Goal: Task Accomplishment & Management: Complete application form

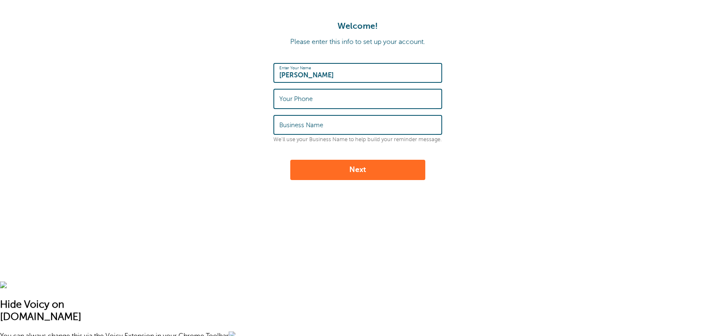
click at [344, 103] on input "Your Phone" at bounding box center [357, 98] width 157 height 18
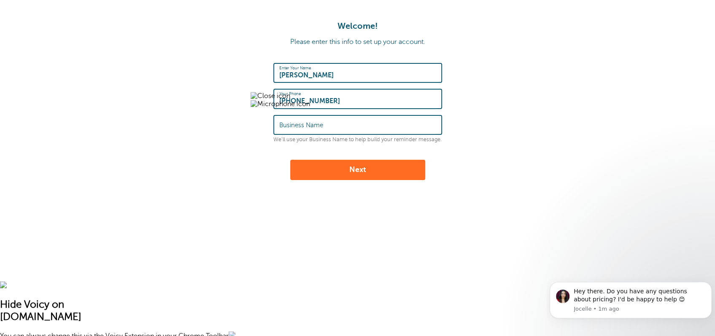
type input "[PHONE_NUMBER]"
click at [344, 123] on input "Business Name" at bounding box center [357, 125] width 157 height 18
type input "Cozen"
drag, startPoint x: 347, startPoint y: 168, endPoint x: 351, endPoint y: 173, distance: 6.6
click at [351, 173] on button "Next" at bounding box center [357, 170] width 135 height 20
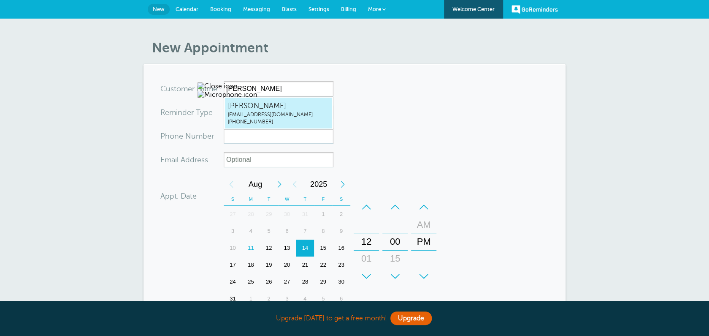
type input "[PERSON_NAME]"
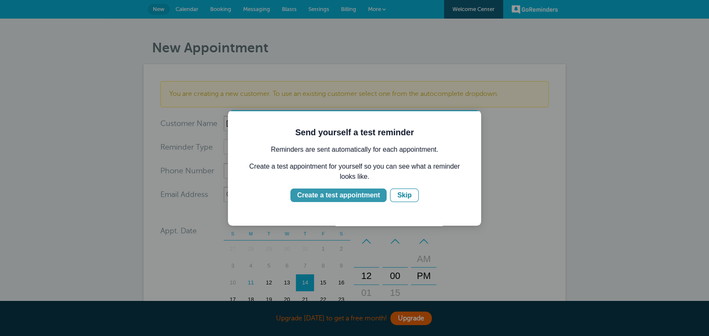
click at [344, 192] on div "Create a test appointment" at bounding box center [338, 195] width 83 height 10
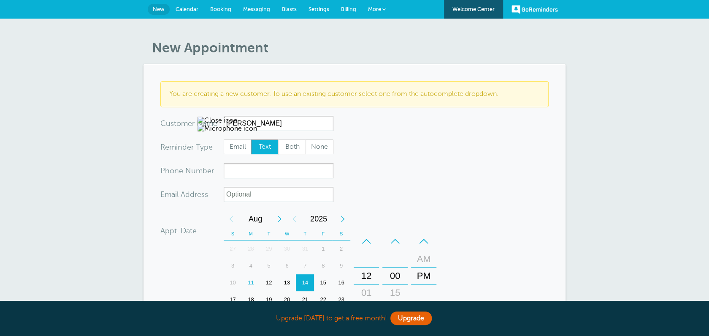
click at [265, 145] on span "Text" at bounding box center [265, 147] width 27 height 14
click at [251, 139] on input "Text" at bounding box center [251, 139] width 0 height 0
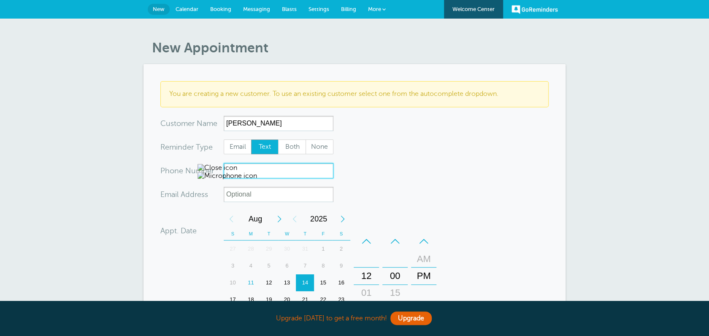
click at [263, 167] on input "xxx-no-autofill" at bounding box center [279, 170] width 110 height 15
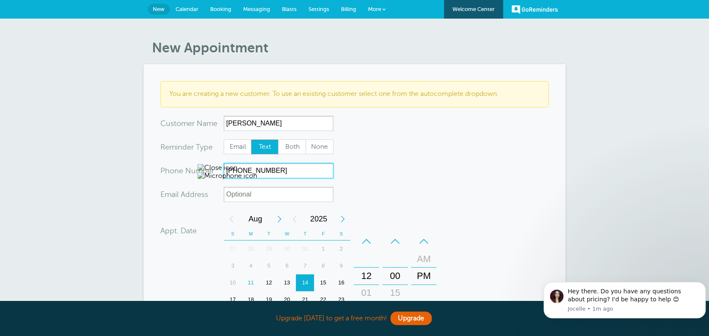
type input "732-983-2838"
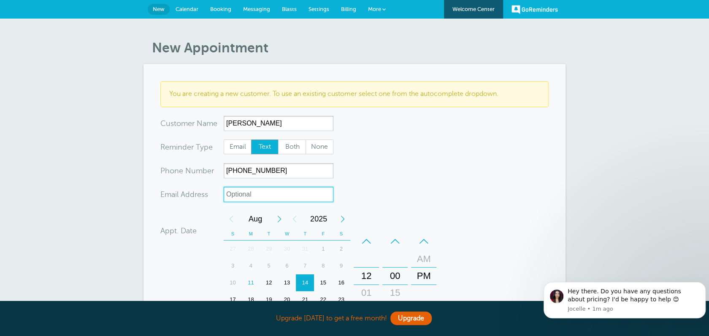
click at [303, 196] on input "xx-no-autofill" at bounding box center [279, 194] width 110 height 15
click at [354, 171] on form "You are creating a new customer. To use an existing customer select one from th…" at bounding box center [354, 271] width 388 height 380
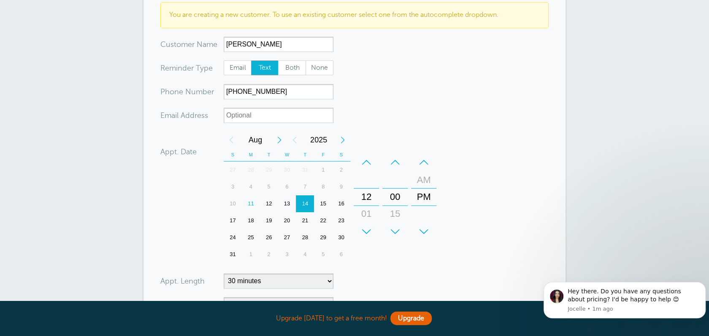
scroll to position [84, 0]
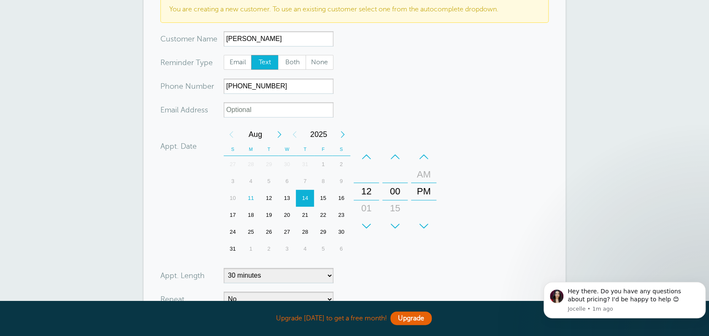
click at [251, 197] on div "11" at bounding box center [251, 198] width 18 height 17
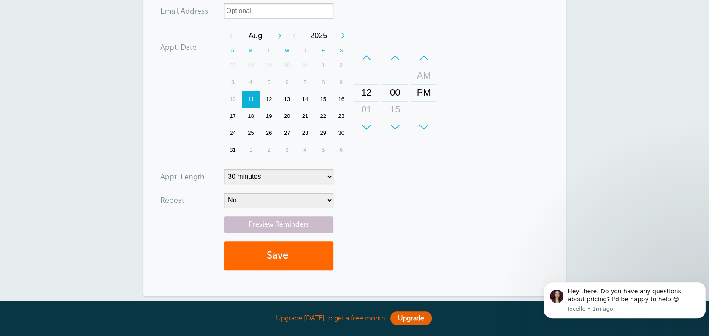
scroll to position [169, 0]
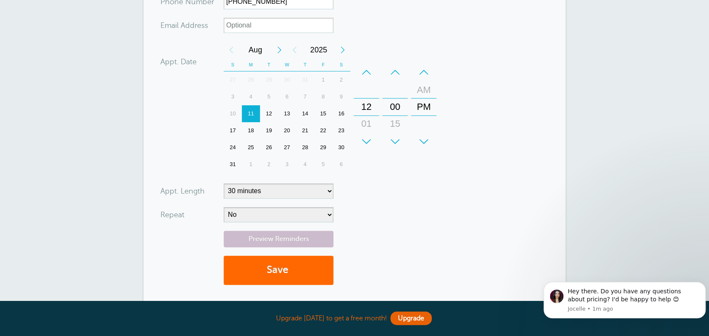
click at [368, 106] on div "12" at bounding box center [366, 106] width 20 height 17
click at [366, 138] on div "+" at bounding box center [366, 141] width 25 height 17
click at [366, 142] on div "+" at bounding box center [366, 141] width 25 height 17
click at [393, 142] on div "+" at bounding box center [394, 141] width 25 height 17
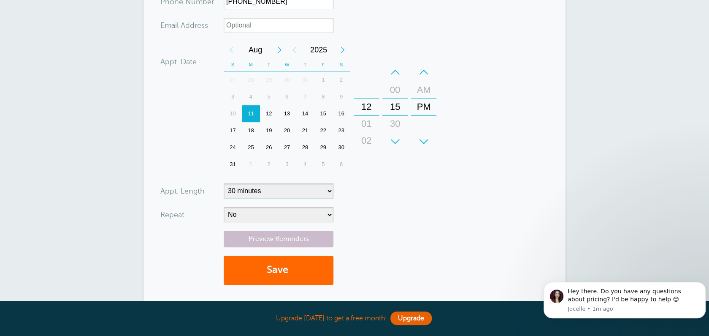
click at [393, 142] on div "+" at bounding box center [394, 141] width 25 height 17
click at [368, 140] on div "+" at bounding box center [366, 141] width 25 height 17
drag, startPoint x: 364, startPoint y: 152, endPoint x: 340, endPoint y: 211, distance: 63.2
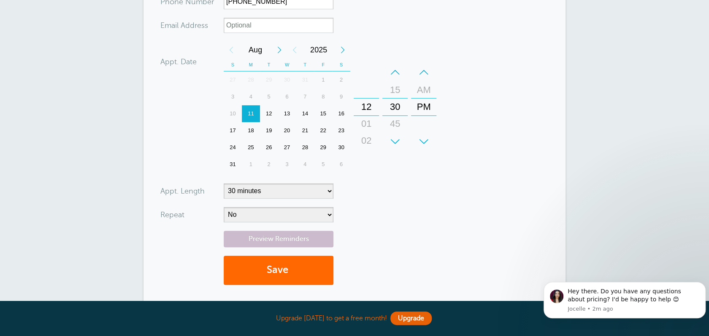
click at [340, 211] on form "You are creating a new customer. To use an existing customer select one from th…" at bounding box center [354, 102] width 388 height 380
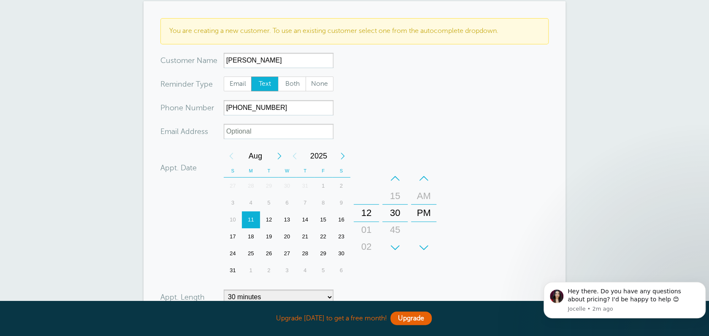
scroll to position [84, 0]
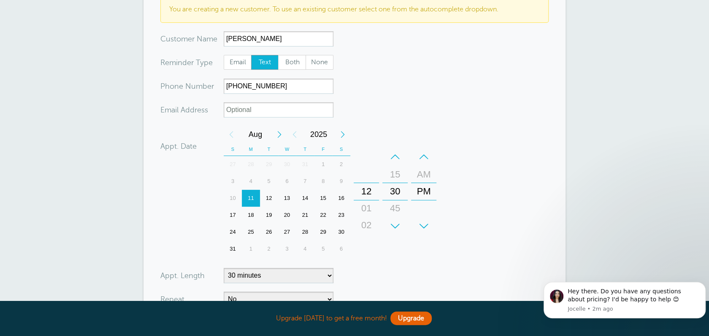
drag, startPoint x: 368, startPoint y: 225, endPoint x: 367, endPoint y: 194, distance: 30.8
click at [367, 194] on div "+ – Hours 12 01 02 03 04 05 06 07 08 09 10 11" at bounding box center [366, 191] width 25 height 86
click at [367, 194] on div "12" at bounding box center [366, 191] width 20 height 17
click at [368, 194] on div "12" at bounding box center [366, 191] width 20 height 17
click at [367, 212] on div "01" at bounding box center [366, 208] width 20 height 17
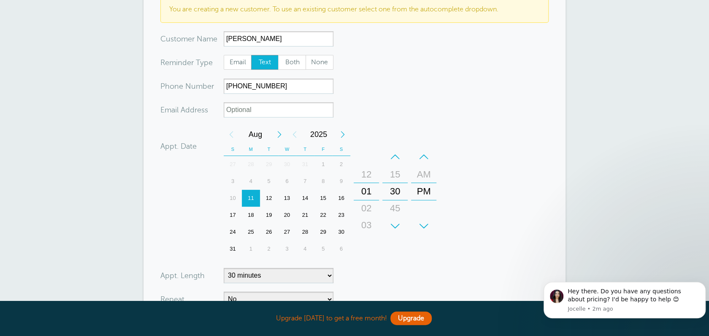
click at [365, 206] on div "02" at bounding box center [366, 208] width 20 height 17
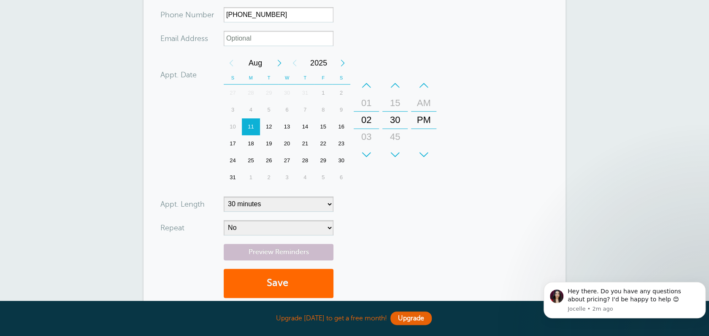
scroll to position [169, 0]
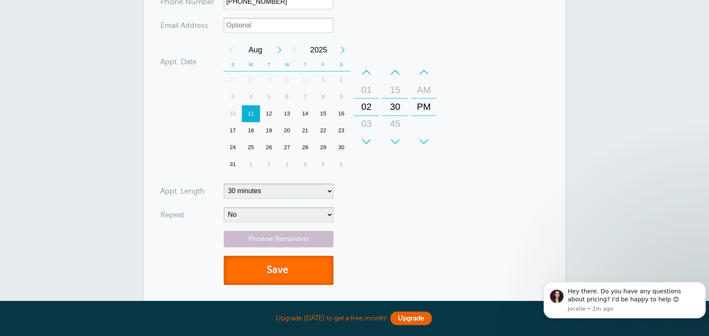
click at [278, 270] on button "Save" at bounding box center [279, 269] width 110 height 29
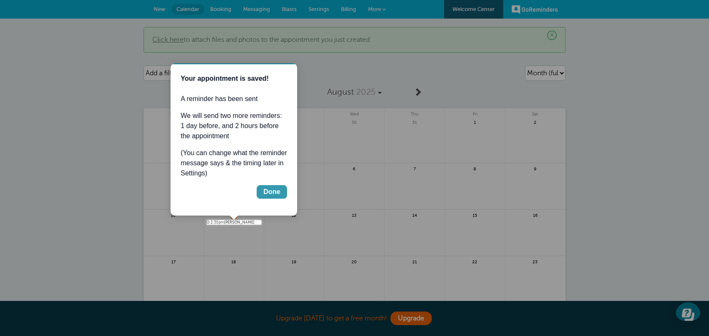
click at [266, 191] on div "Done" at bounding box center [271, 192] width 17 height 10
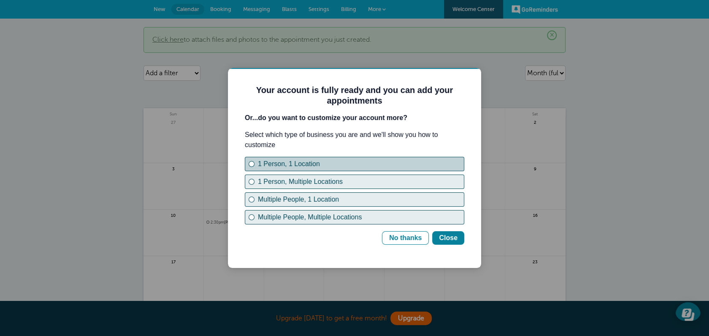
click at [252, 163] on div "1 Person, 1 Location" at bounding box center [251, 163] width 3 height 3
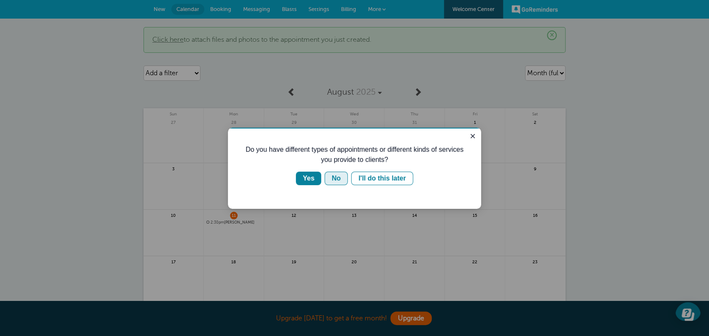
click at [341, 179] on button "No" at bounding box center [336, 178] width 23 height 14
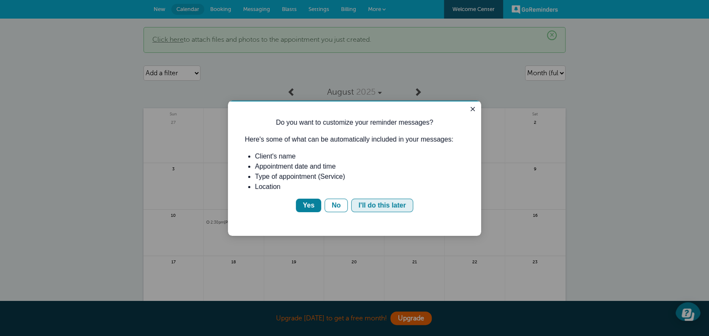
click at [367, 203] on div "I'll do this later" at bounding box center [381, 205] width 47 height 10
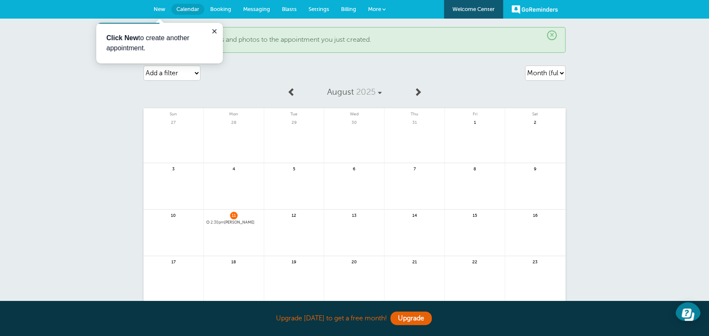
click at [188, 7] on span "Calendar" at bounding box center [187, 9] width 23 height 6
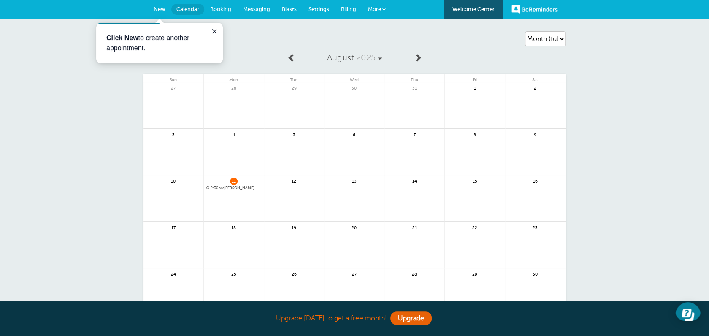
click at [320, 11] on span "Settings" at bounding box center [319, 9] width 21 height 6
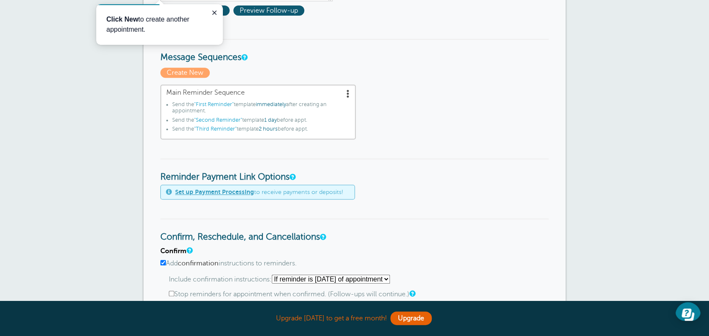
scroll to position [253, 0]
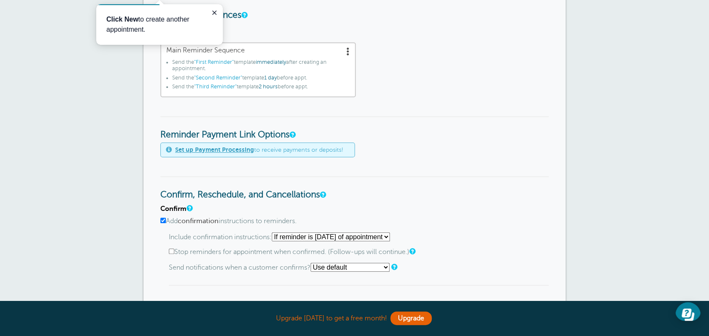
click at [289, 21] on form "Reminder Schedule 1st reminder: Immediately 1 2 3 4 5 6 7 8 9 10 11 12 13 14 15…" at bounding box center [354, 228] width 388 height 744
click at [213, 12] on icon "Close guide" at bounding box center [214, 12] width 7 height 7
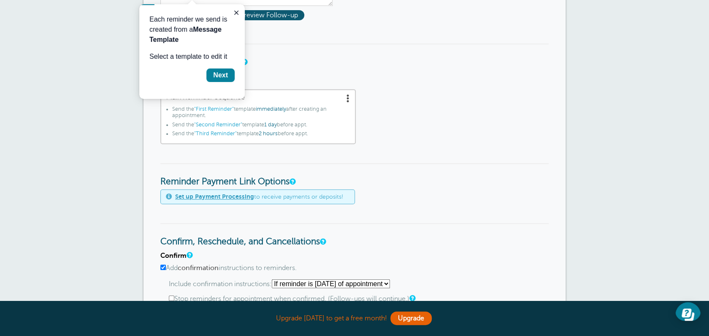
scroll to position [207, 0]
click at [221, 75] on div "Next" at bounding box center [220, 75] width 15 height 10
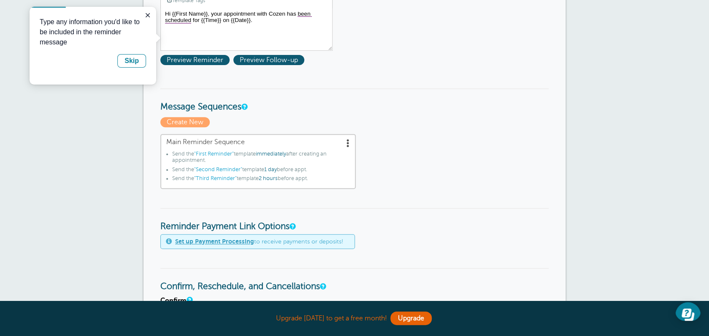
scroll to position [136, 0]
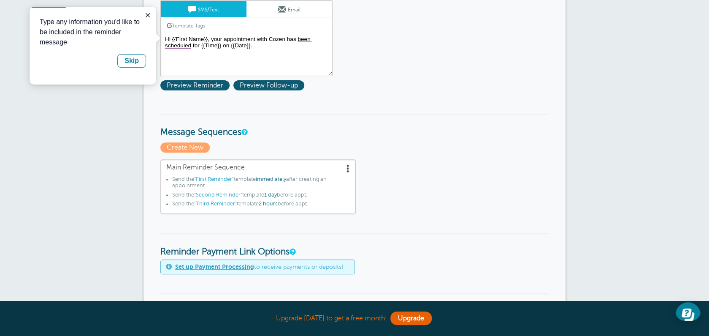
click at [168, 54] on textarea "Hi {{First Name}}, your appointment with Cozen has been scheduled for {{Time}} …" at bounding box center [246, 55] width 172 height 42
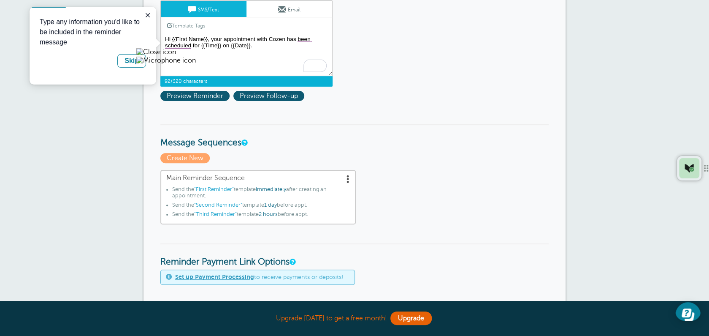
click at [168, 40] on textarea "Hi {{First Name}}, your appointment with Cozen has been scheduled for {{Time}} …" at bounding box center [246, 55] width 172 height 42
drag, startPoint x: 172, startPoint y: 39, endPoint x: 206, endPoint y: 37, distance: 34.7
click at [206, 37] on textarea "Hi {{First Name}}, your appointment with Cozen has been scheduled for {{Time}} …" at bounding box center [246, 55] width 172 height 42
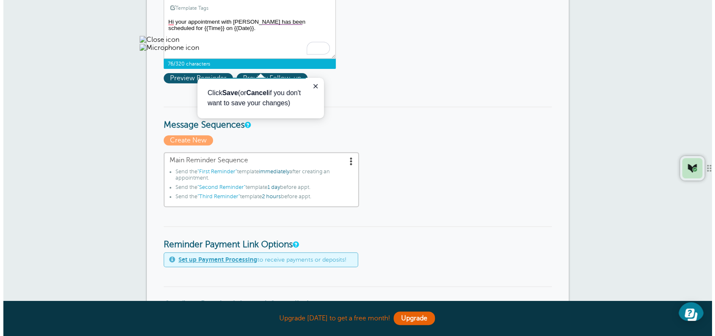
scroll to position [177, 0]
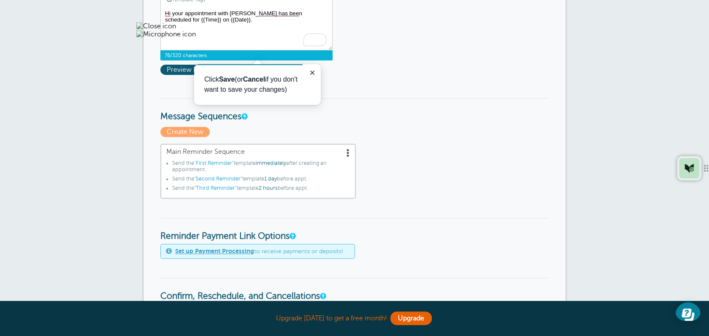
type textarea "Hi your appointment with Cozen has been scheduled for {{Time}} on {{Date}}."
click at [375, 58] on form "Reminder Schedule 1st reminder: Immediately 1 2 3 4 5 6 7 8 9 10 11 12 13 14 15…" at bounding box center [354, 316] width 388 height 769
click at [313, 72] on icon "Close guide" at bounding box center [312, 72] width 7 height 7
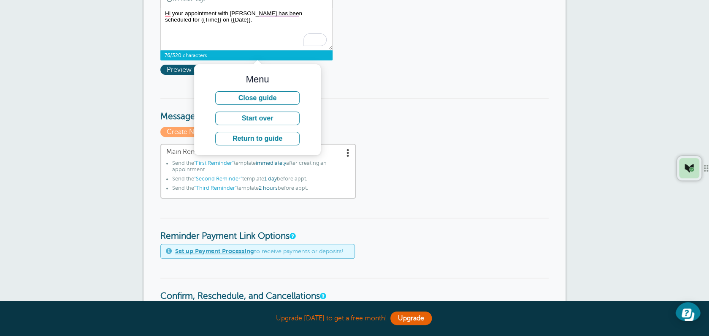
click at [376, 73] on form "Reminder Schedule 1st reminder: Immediately 1 2 3 4 5 6 7 8 9 10 11 12 13 14 15…" at bounding box center [354, 316] width 388 height 769
click at [176, 84] on form "Reminder Schedule 1st reminder: Immediately 1 2 3 4 5 6 7 8 9 10 11 12 13 14 15…" at bounding box center [354, 316] width 388 height 769
click at [181, 79] on form "Reminder Schedule 1st reminder: Immediately 1 2 3 4 5 6 7 8 9 10 11 12 13 14 15…" at bounding box center [354, 316] width 388 height 769
click at [179, 69] on span "Preview Reminder" at bounding box center [194, 70] width 69 height 10
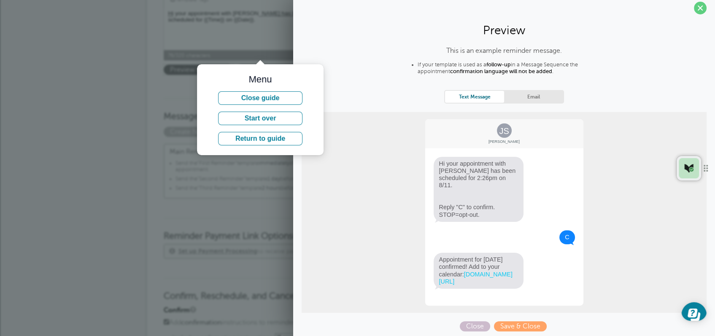
scroll to position [8, 0]
click at [508, 325] on span "Save & Close" at bounding box center [520, 324] width 53 height 10
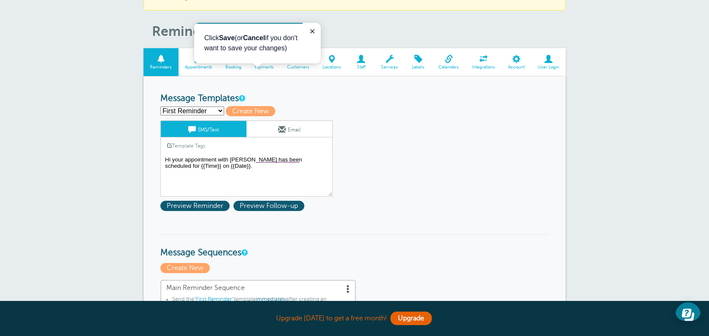
scroll to position [42, 0]
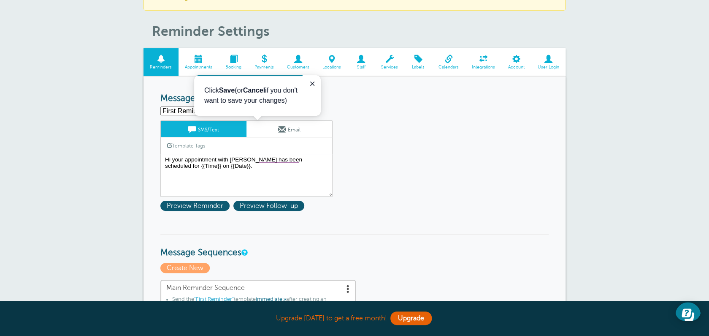
click at [482, 62] on span at bounding box center [484, 59] width 36 height 8
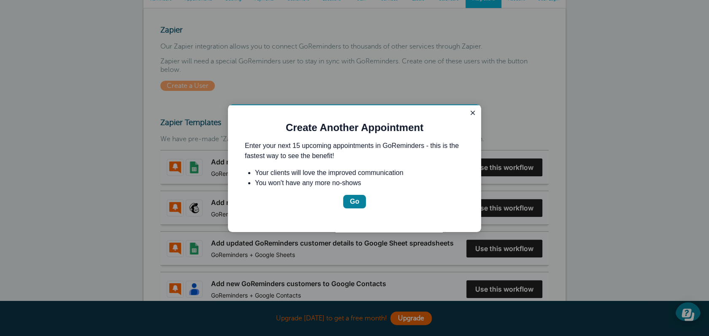
click at [357, 197] on div "Go" at bounding box center [354, 201] width 9 height 10
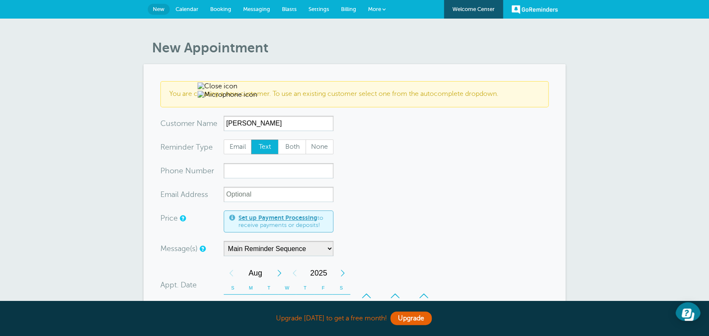
type input "[PERSON_NAME]"
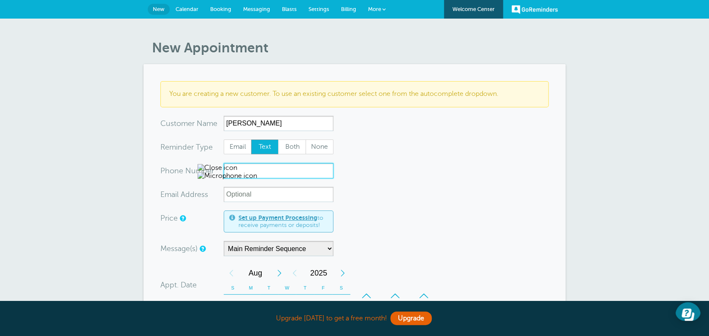
click at [271, 170] on input "xxx-no-autofill" at bounding box center [279, 170] width 110 height 15
click at [368, 7] on span "More" at bounding box center [374, 9] width 13 height 6
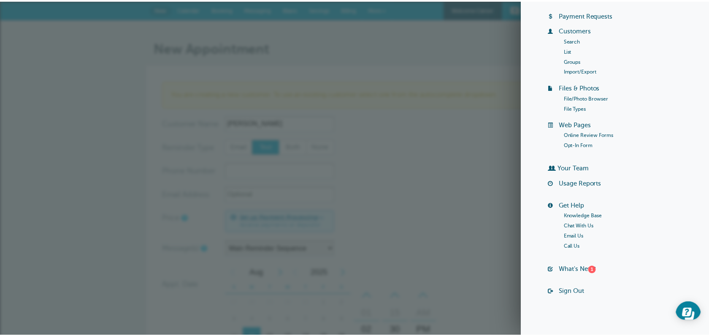
scroll to position [57, 0]
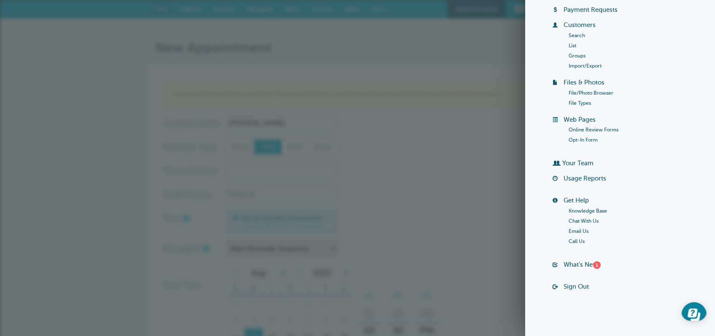
click at [573, 219] on link "Chat With Us" at bounding box center [584, 221] width 30 height 6
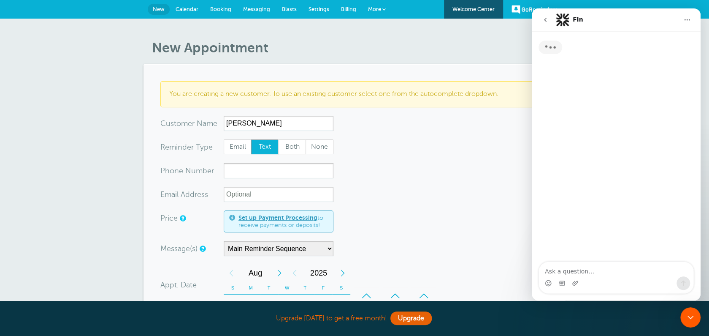
scroll to position [0, 0]
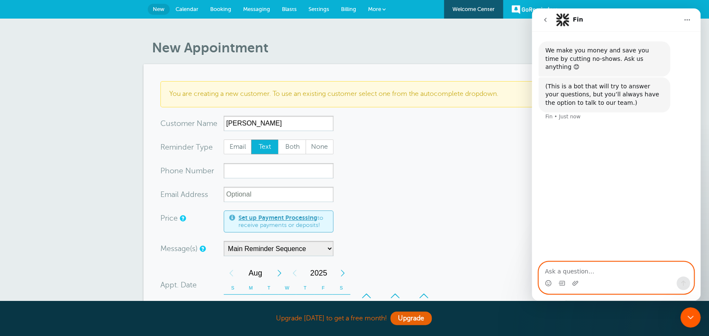
click at [561, 273] on textarea "Ask a question…" at bounding box center [616, 269] width 154 height 14
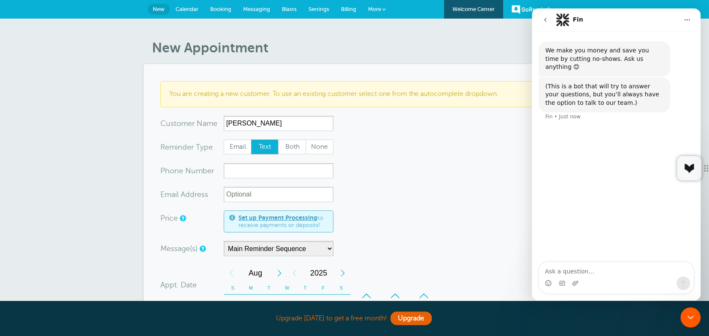
click at [376, 7] on span "More" at bounding box center [374, 9] width 13 height 6
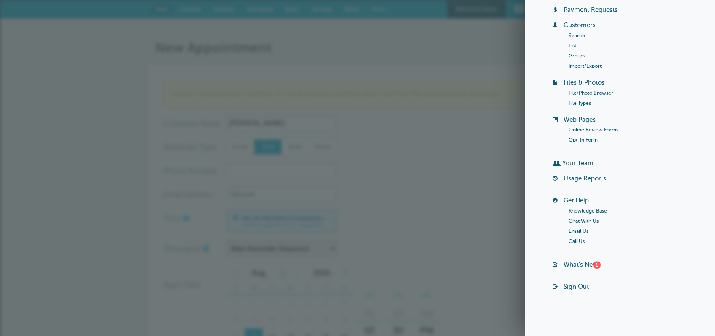
drag, startPoint x: 376, startPoint y: 7, endPoint x: 689, endPoint y: 9, distance: 312.8
click at [689, 9] on li "Payment Requests" at bounding box center [627, 13] width 148 height 15
click at [488, 65] on section "You are creating a new customer. To use an existing customer select one from th…" at bounding box center [358, 306] width 422 height 485
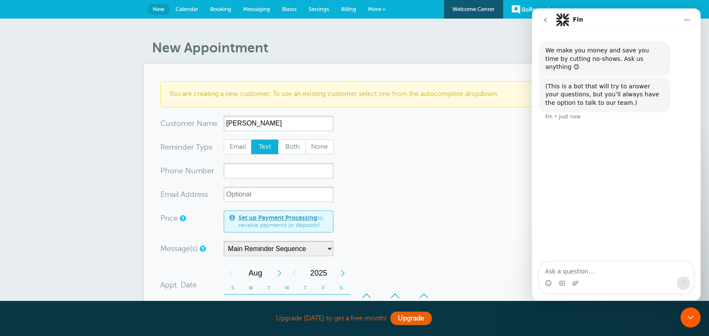
drag, startPoint x: 314, startPoint y: 9, endPoint x: 386, endPoint y: 33, distance: 75.8
click at [315, 9] on span "Settings" at bounding box center [319, 9] width 21 height 6
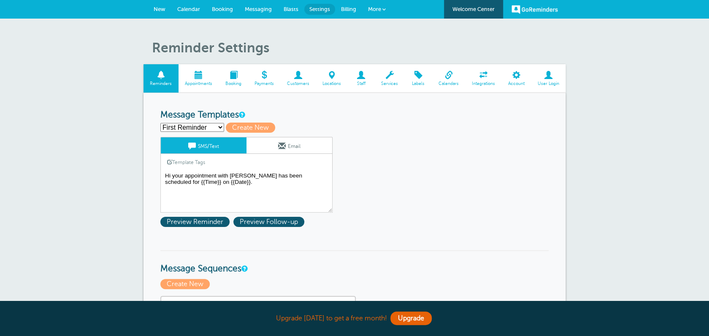
click at [267, 78] on span at bounding box center [264, 75] width 32 height 8
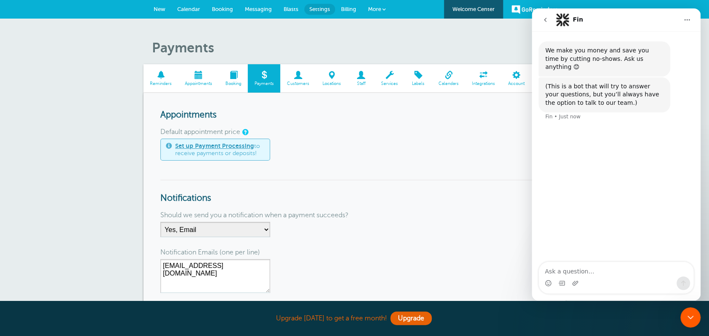
click at [380, 8] on span "More" at bounding box center [374, 9] width 13 height 6
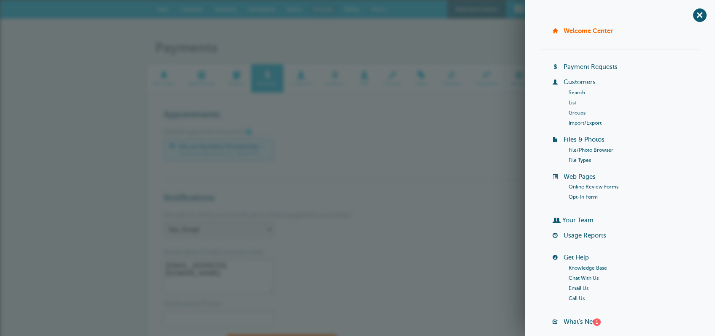
drag, startPoint x: 527, startPoint y: 73, endPoint x: 535, endPoint y: 67, distance: 10.1
drag, startPoint x: 535, startPoint y: 67, endPoint x: 506, endPoint y: 40, distance: 39.4
click at [506, 40] on h1 "Payments" at bounding box center [362, 48] width 414 height 16
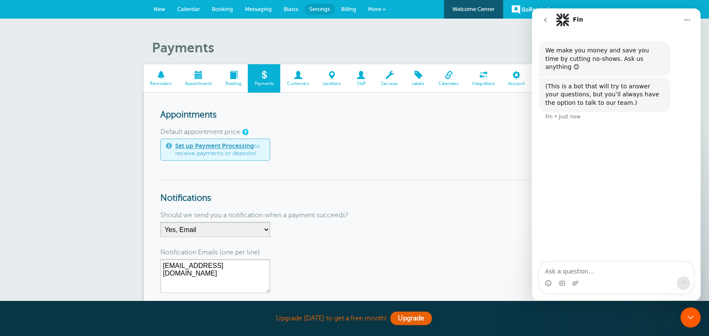
click at [686, 16] on icon "Home" at bounding box center [687, 19] width 7 height 7
click at [447, 58] on article "Payments Reminders Appointments Booking Payments Customers Locations Staff Serv…" at bounding box center [355, 214] width 422 height 349
click at [521, 7] on link "GoReminders" at bounding box center [535, 9] width 46 height 19
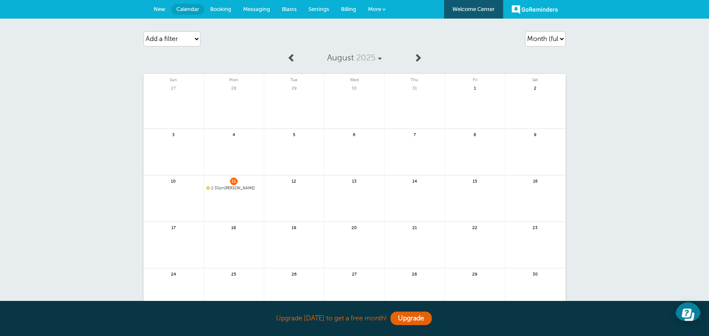
click at [381, 7] on link "More" at bounding box center [377, 9] width 30 height 19
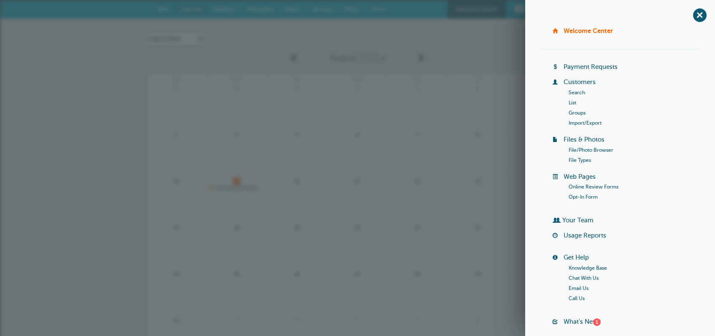
click at [695, 313] on div "Welcome Center Billing Payment Requests Customers Search List Groups Import/Exp…" at bounding box center [620, 191] width 160 height 328
drag, startPoint x: 695, startPoint y: 13, endPoint x: 162, endPoint y: 5, distance: 532.3
click at [694, 13] on span "+" at bounding box center [699, 14] width 19 height 19
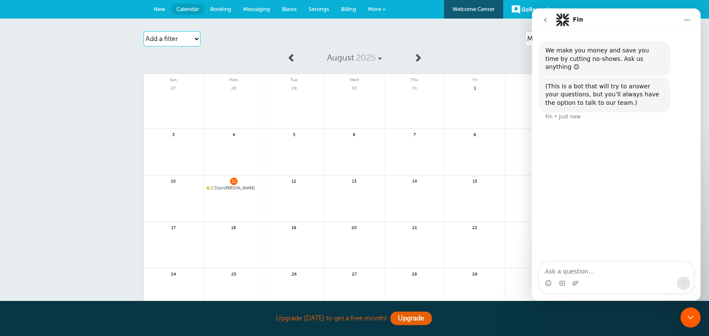
click at [198, 36] on select "Add a filter Customer Search Appointment Status Payment Status" at bounding box center [172, 38] width 57 height 15
click at [195, 37] on select "Add a filter Customer Search Appointment Status Payment Status" at bounding box center [172, 38] width 57 height 15
click at [247, 27] on div "Agenda Day Week Month (full view) Month (condensed) Add a filter Customer Searc…" at bounding box center [354, 207] width 709 height 376
click at [289, 7] on span "Blasts" at bounding box center [289, 9] width 15 height 6
